Goal: Task Accomplishment & Management: Complete application form

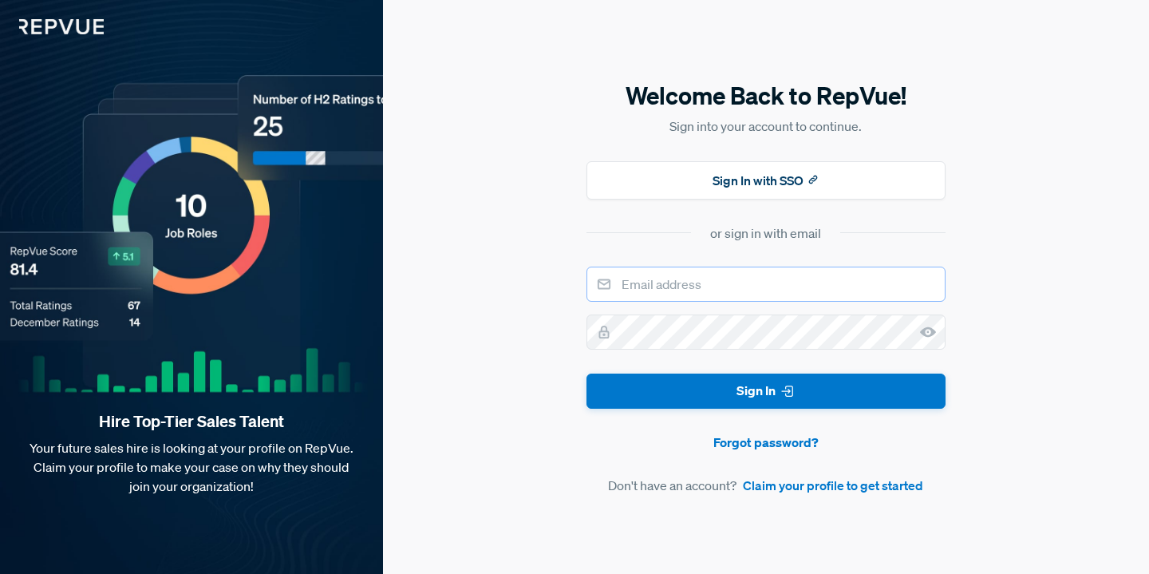
click at [724, 288] on input "email" at bounding box center [766, 284] width 359 height 35
type input "[PERSON_NAME][EMAIL_ADDRESS][DOMAIN_NAME]"
click at [785, 483] on link "Claim your profile to get started" at bounding box center [833, 485] width 180 height 19
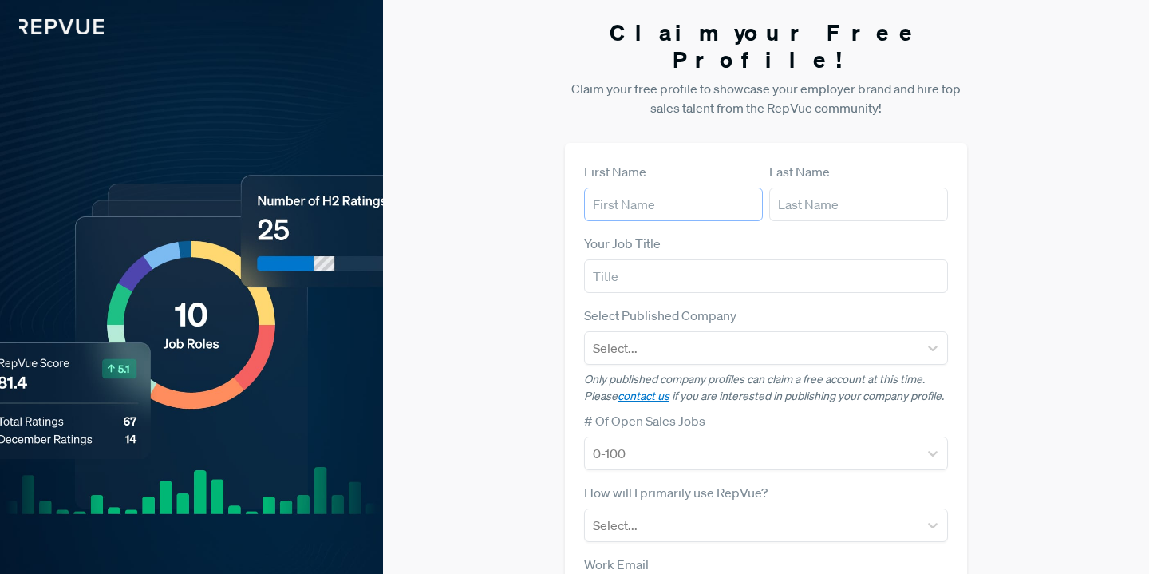
click at [673, 191] on input "text" at bounding box center [673, 205] width 179 height 34
type input "[PERSON_NAME]"
type input "[PERSON_NAME][EMAIL_ADDRESS][DOMAIN_NAME]"
click at [685, 259] on input "text" at bounding box center [766, 276] width 364 height 34
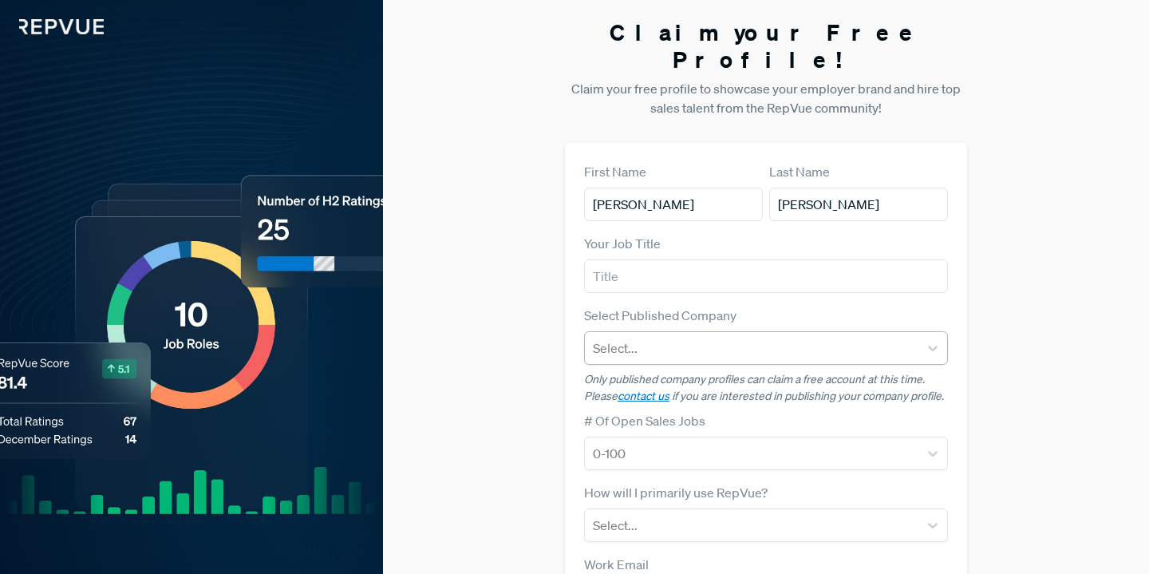
click at [662, 337] on div at bounding box center [752, 348] width 318 height 22
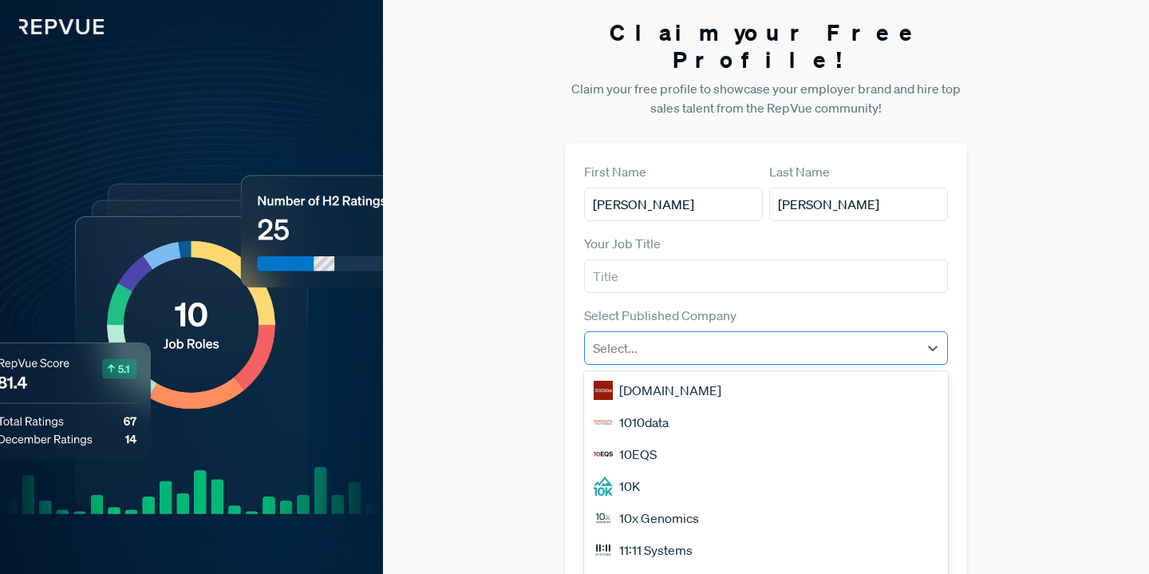
scroll to position [16, 0]
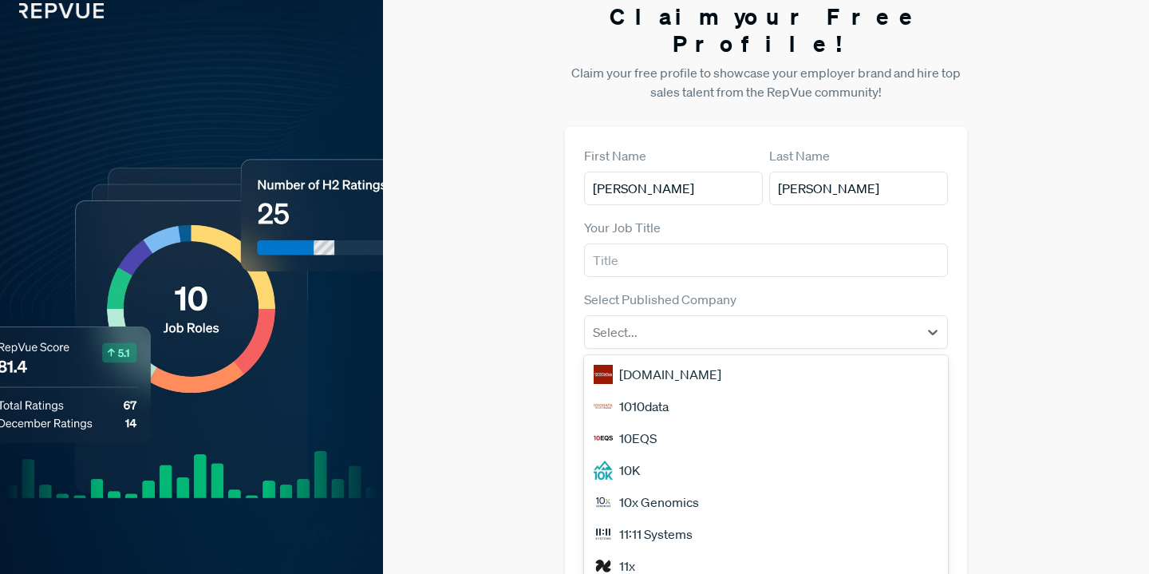
click at [522, 295] on div "Claim your Free Profile! Claim your free profile to showcase your employer bran…" at bounding box center [766, 385] width 766 height 803
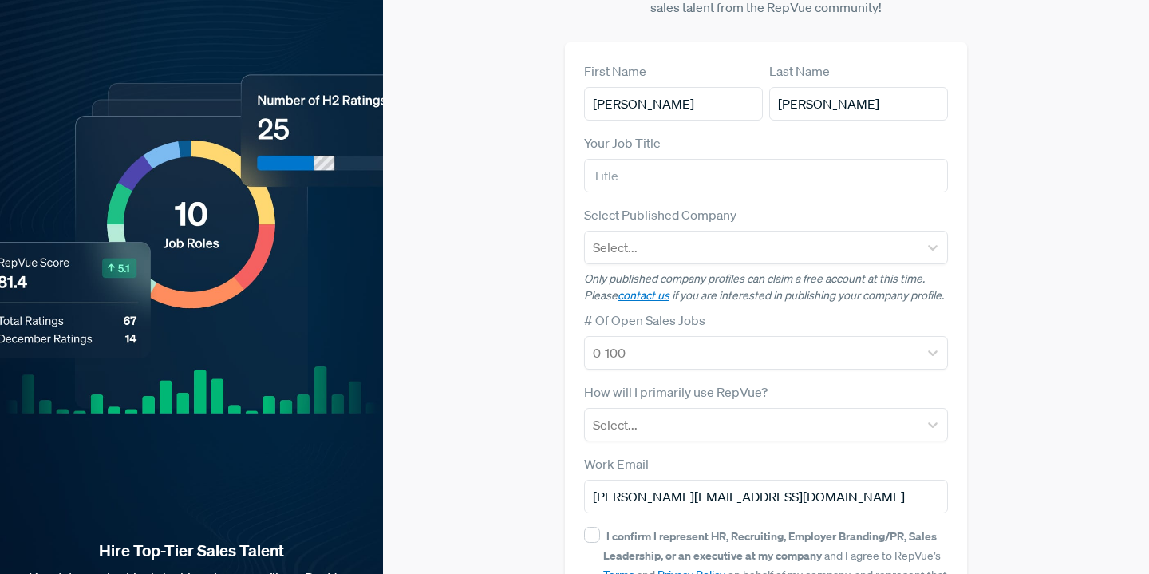
scroll to position [202, 0]
